Goal: Information Seeking & Learning: Understand process/instructions

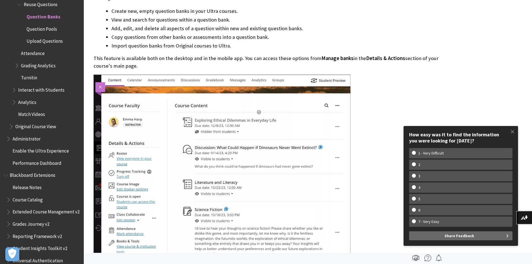
scroll to position [224, 0]
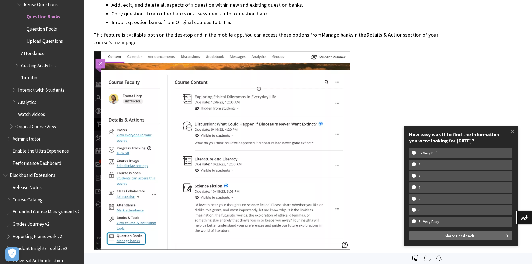
click at [127, 240] on img at bounding box center [222, 150] width 257 height 198
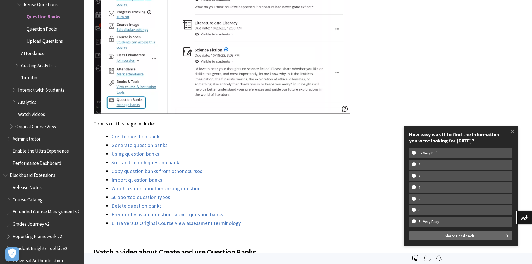
scroll to position [363, 0]
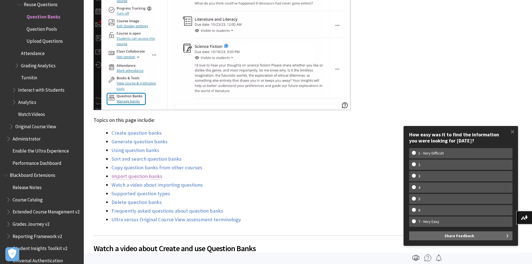
click at [139, 174] on link "Import question banks" at bounding box center [136, 176] width 51 height 7
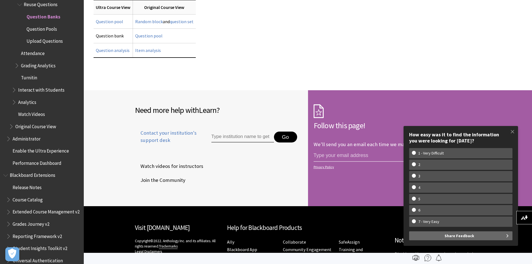
scroll to position [4472, 0]
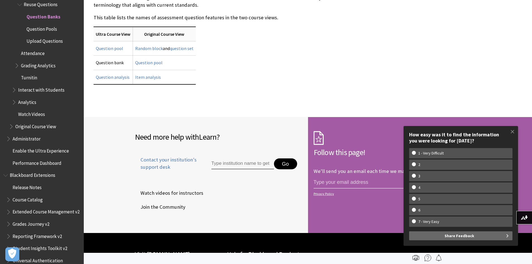
click at [36, 26] on span "Question Pools" at bounding box center [42, 28] width 30 height 8
